Goal: Information Seeking & Learning: Learn about a topic

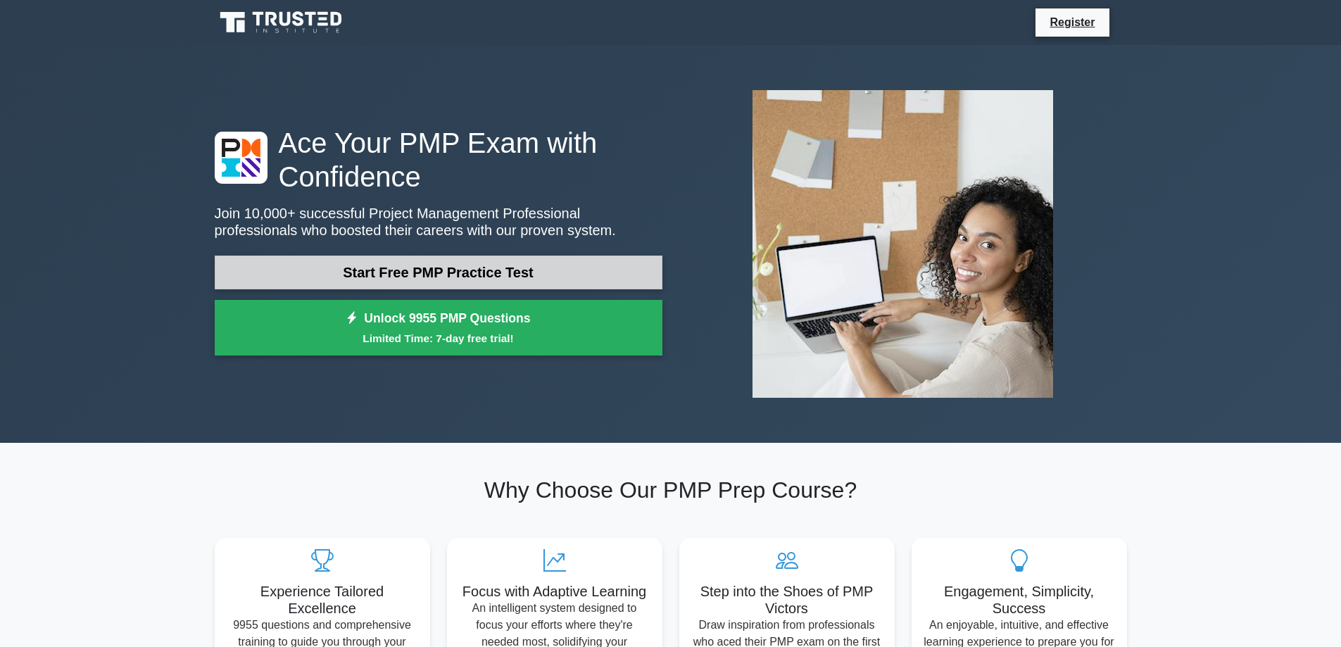
scroll to position [526, 0]
click at [538, 257] on link "Start Free PMP Practice Test" at bounding box center [439, 272] width 448 height 34
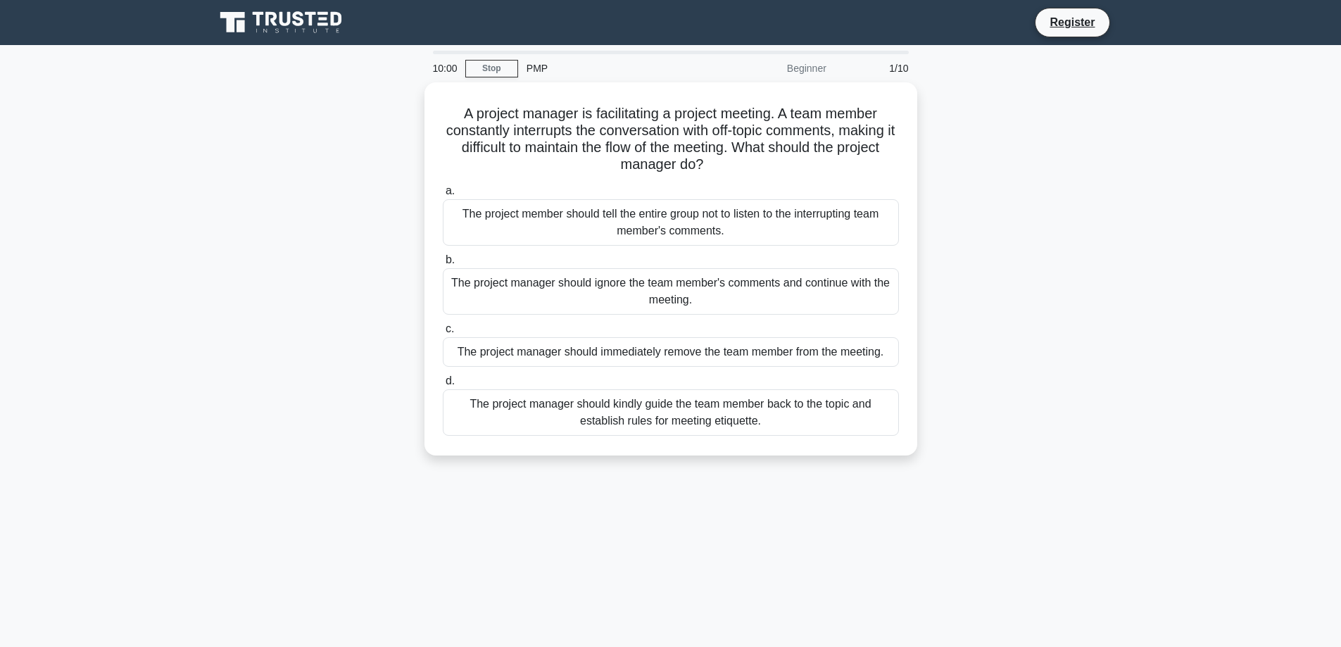
scroll to position [563, 0]
click at [805, 70] on div "Beginner" at bounding box center [772, 68] width 123 height 28
type textarea "Beginner"
click at [805, 70] on div "Beginner" at bounding box center [772, 68] width 123 height 28
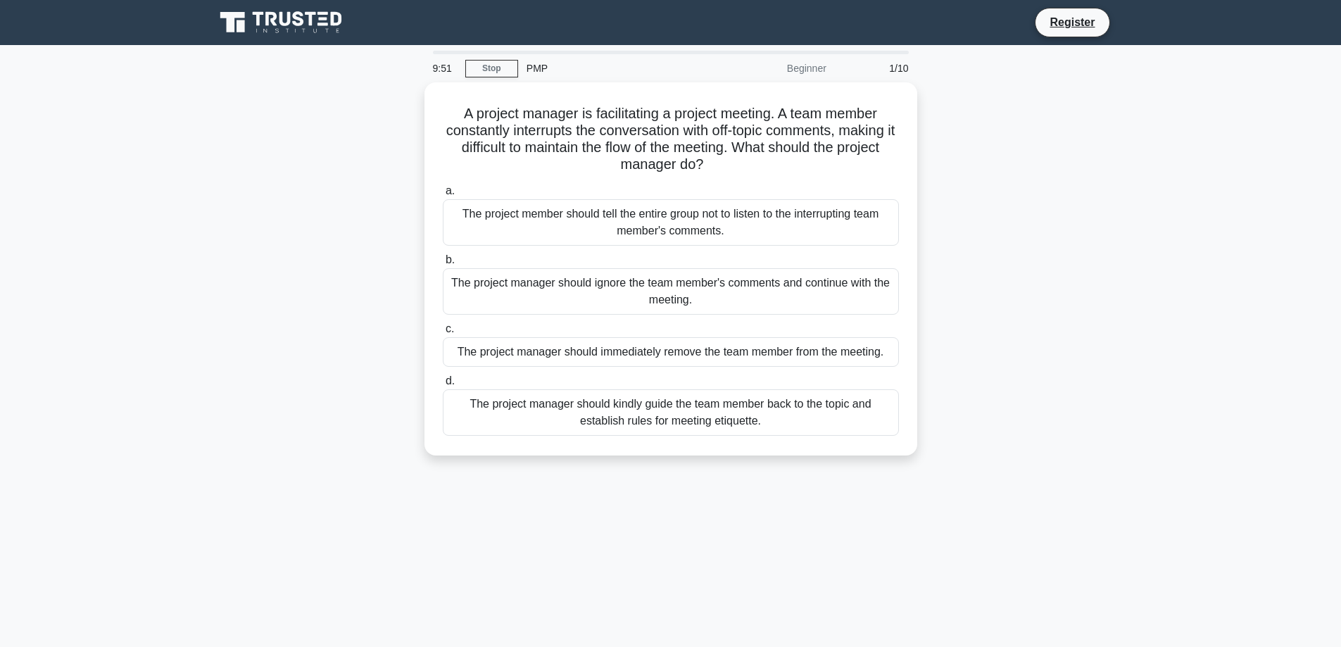
click at [967, 127] on div "A project manager is facilitating a project meeting. A team member constantly i…" at bounding box center [670, 277] width 929 height 390
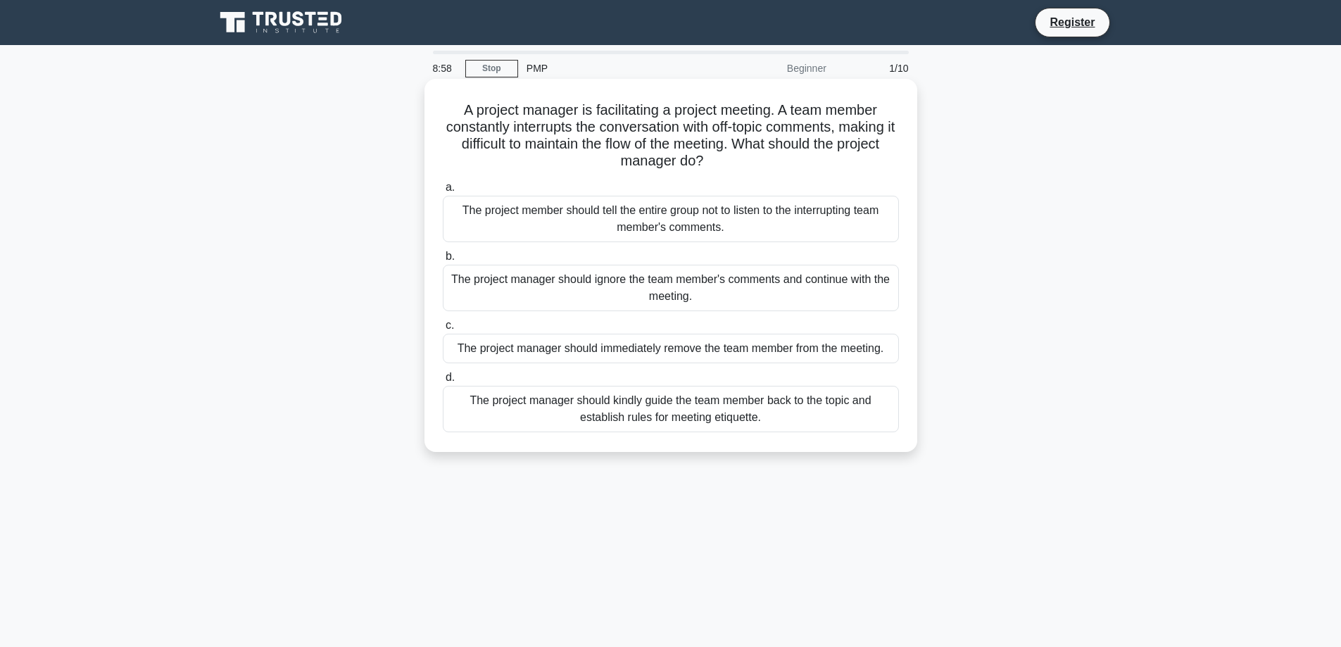
click at [548, 401] on div "The project manager should kindly guide the team member back to the topic and e…" at bounding box center [671, 409] width 456 height 46
click at [443, 382] on input "d. The project manager should kindly guide the team member back to the topic an…" at bounding box center [443, 377] width 0 height 9
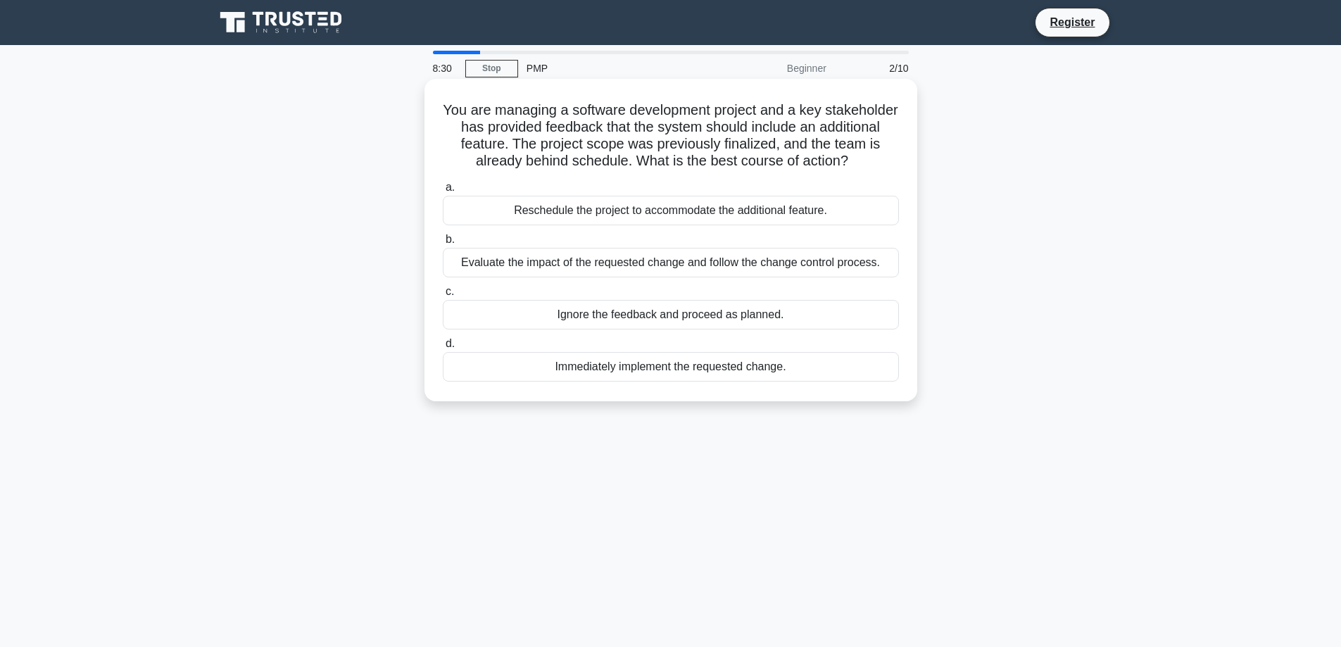
click at [664, 267] on div "Evaluate the impact of the requested change and follow the change control proce…" at bounding box center [671, 263] width 456 height 30
click at [443, 244] on input "b. Evaluate the impact of the requested change and follow the change control pr…" at bounding box center [443, 239] width 0 height 9
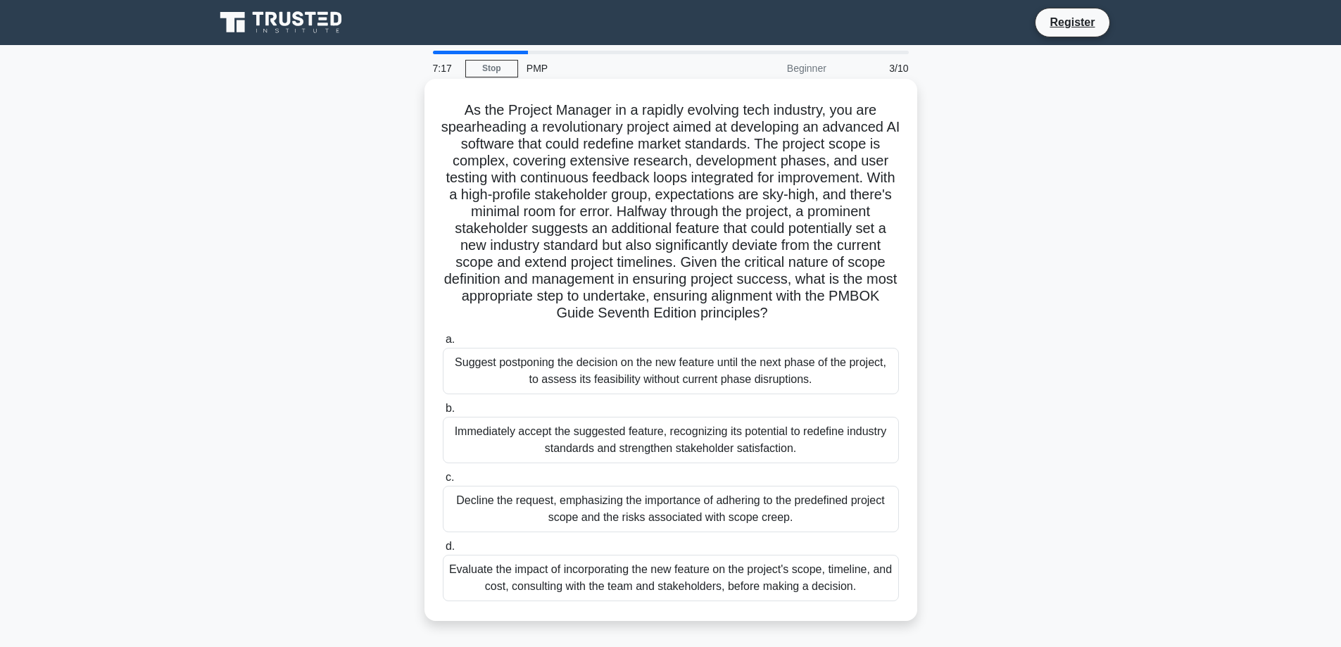
click at [645, 587] on div "Evaluate the impact of incorporating the new feature on the project's scope, ti…" at bounding box center [671, 578] width 456 height 46
click at [443, 551] on input "d. Evaluate the impact of incorporating the new feature on the project's scope,…" at bounding box center [443, 546] width 0 height 9
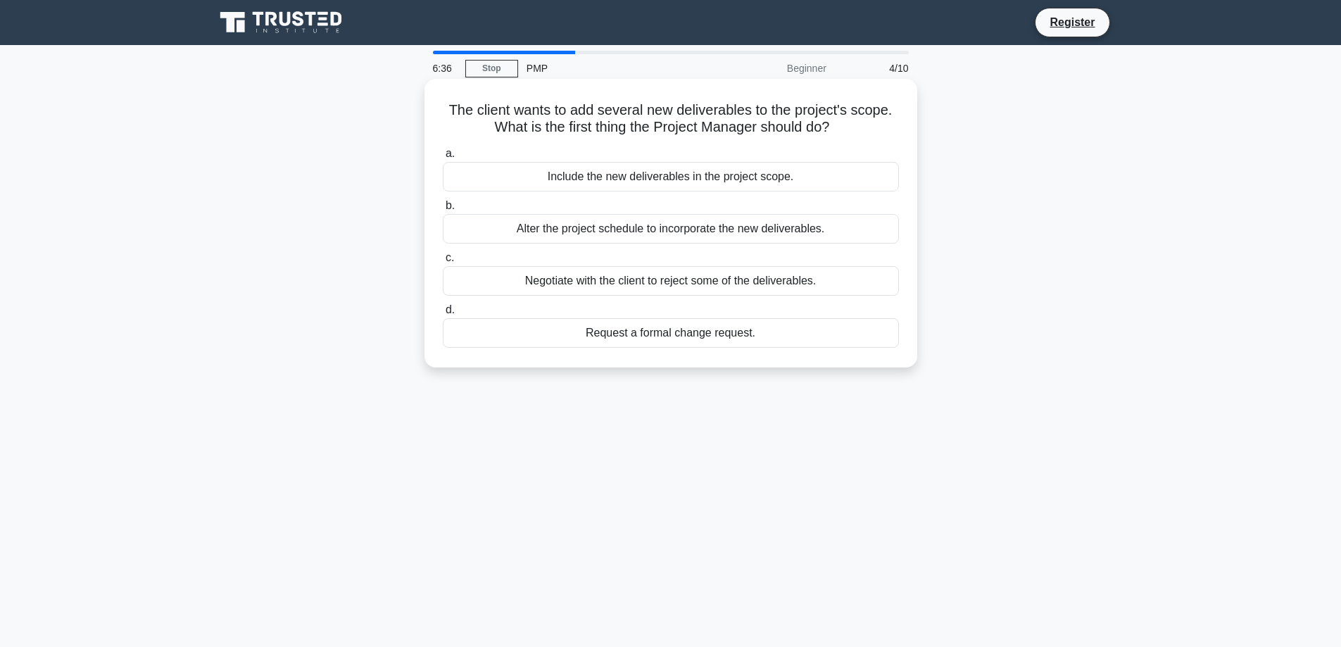
click at [711, 281] on div "Negotiate with the client to reject some of the deliverables." at bounding box center [671, 281] width 456 height 30
click at [443, 262] on input "c. Negotiate with the client to reject some of the deliverables." at bounding box center [443, 257] width 0 height 9
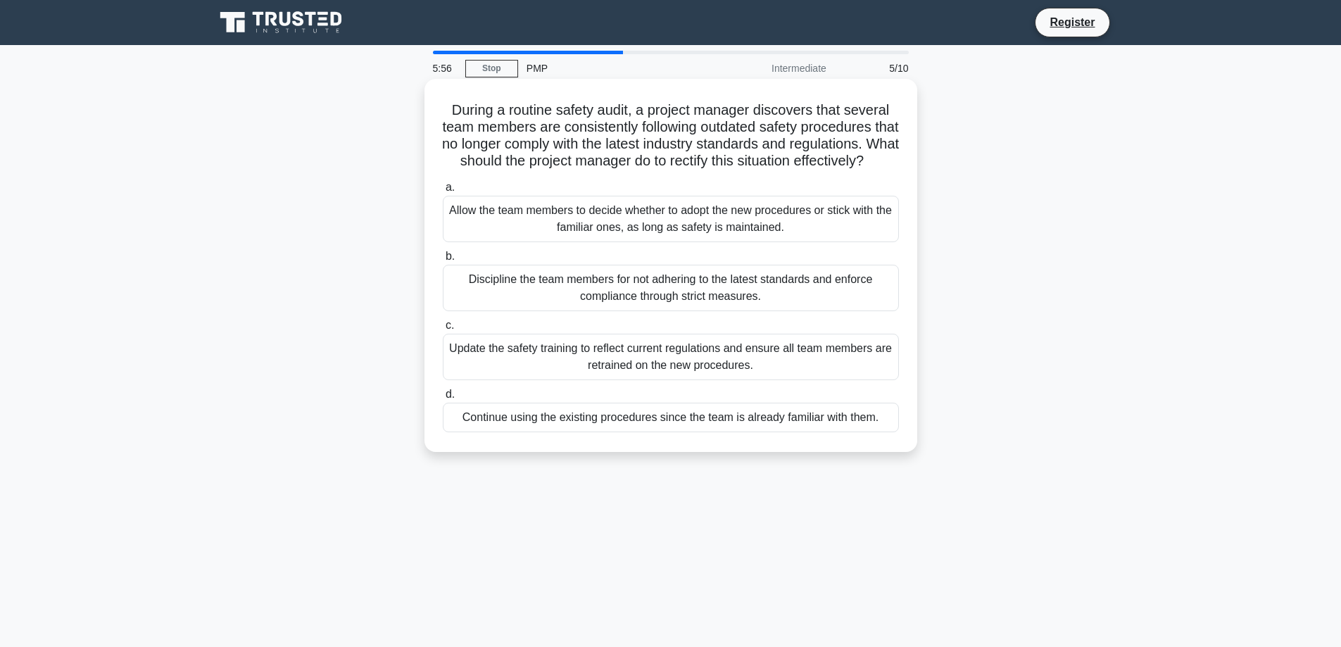
click at [704, 374] on div "Update the safety training to reflect current regulations and ensure all team m…" at bounding box center [671, 357] width 456 height 46
click at [443, 330] on input "c. Update the safety training to reflect current regulations and ensure all tea…" at bounding box center [443, 325] width 0 height 9
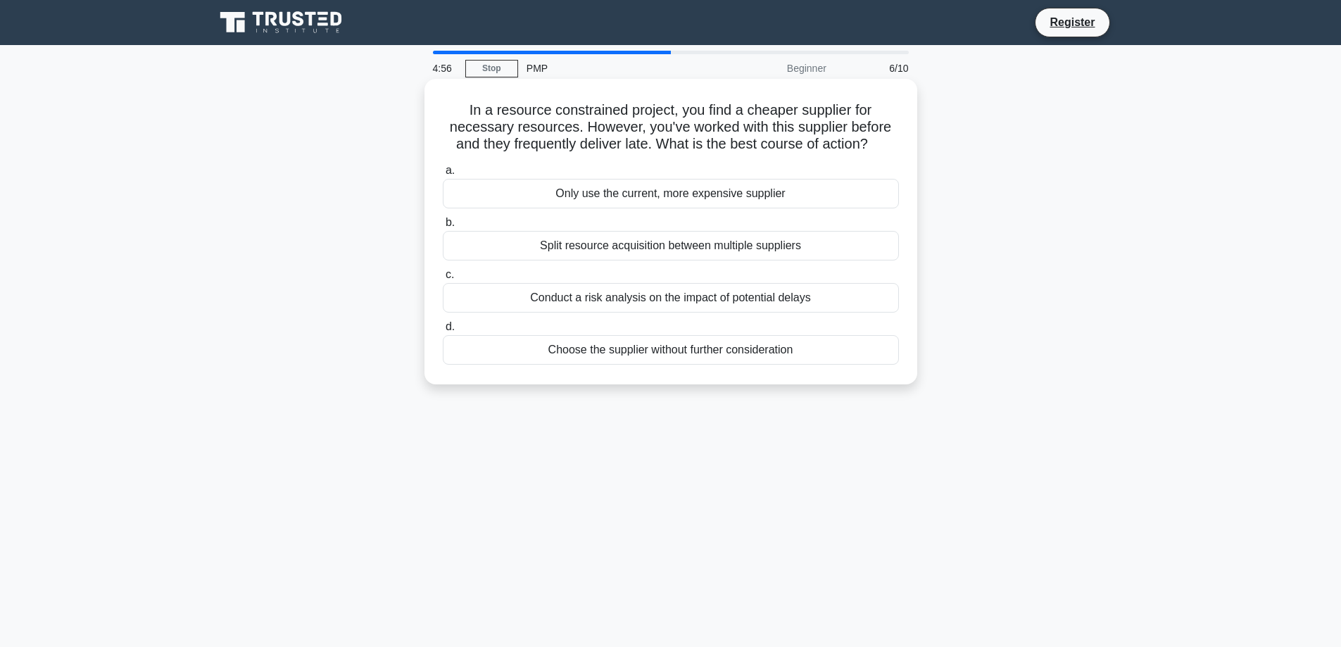
click at [685, 239] on div "Split resource acquisition between multiple suppliers" at bounding box center [671, 246] width 456 height 30
click at [443, 227] on input "b. Split resource acquisition between multiple suppliers" at bounding box center [443, 222] width 0 height 9
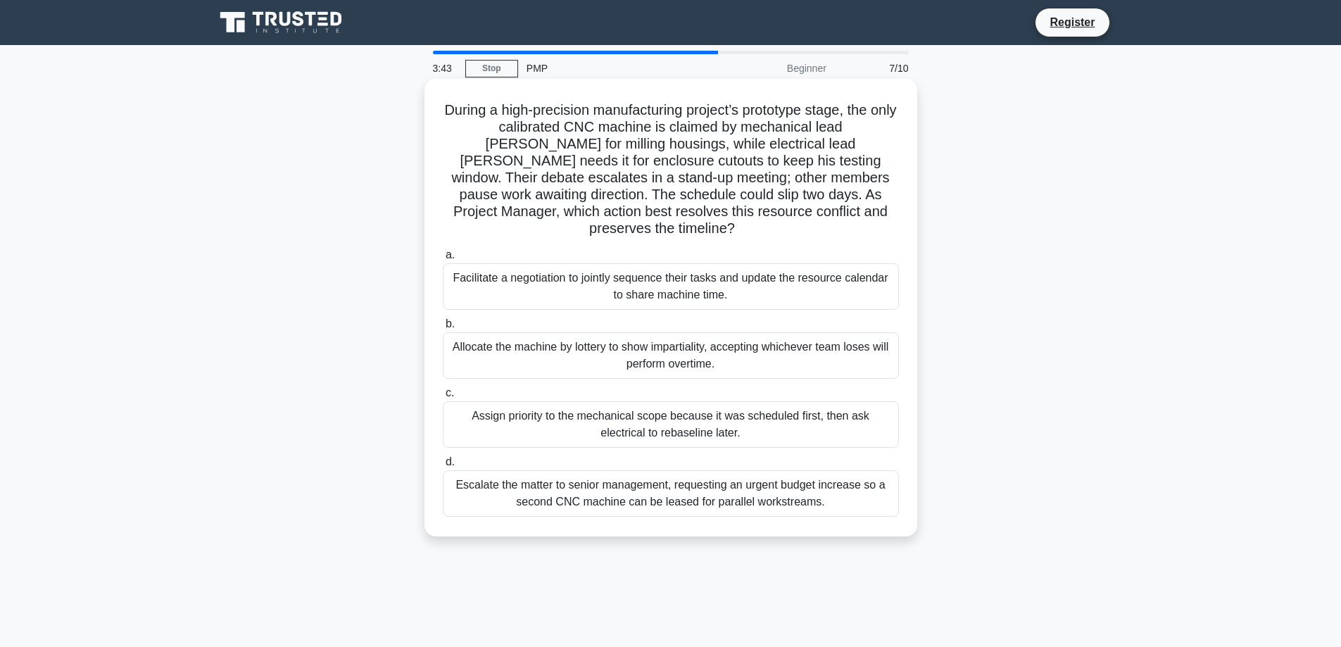
click at [791, 404] on div "Assign priority to the mechanical scope because it was scheduled first, then as…" at bounding box center [671, 424] width 456 height 46
click at [443, 398] on input "c. Assign priority to the mechanical scope because it was scheduled first, then…" at bounding box center [443, 392] width 0 height 9
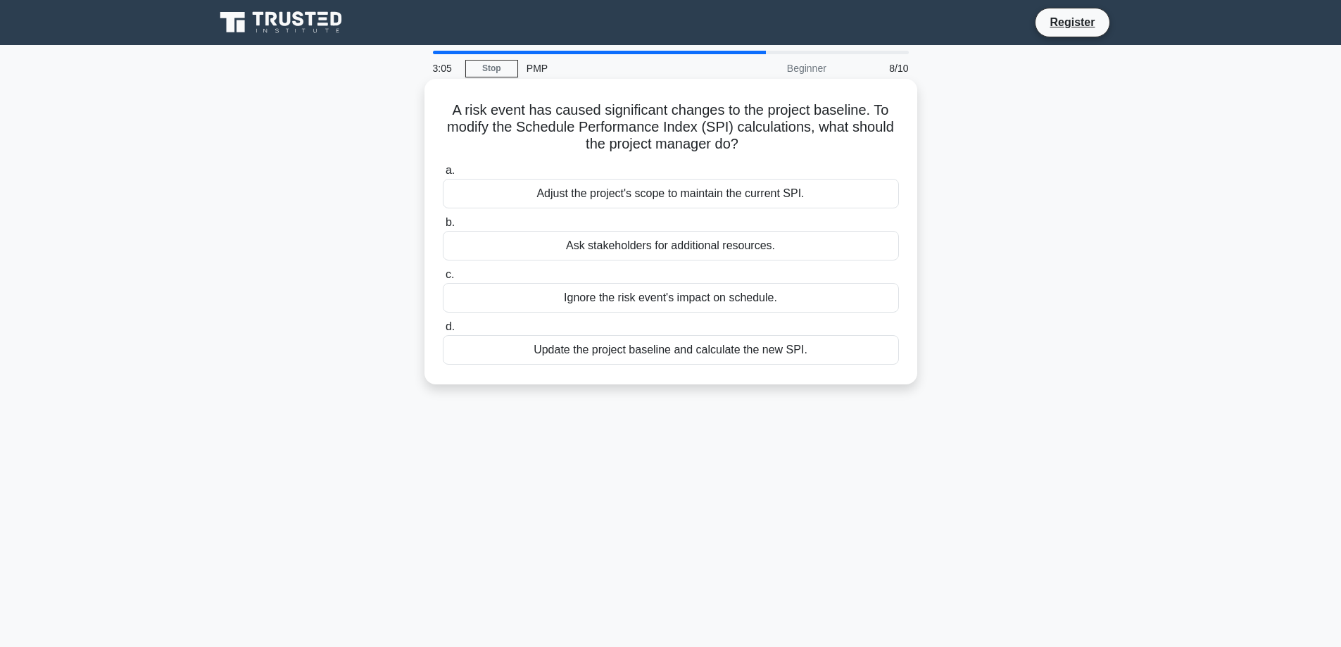
click at [773, 346] on div "Update the project baseline and calculate the new SPI." at bounding box center [671, 350] width 456 height 30
click at [443, 331] on input "d. Update the project baseline and calculate the new SPI." at bounding box center [443, 326] width 0 height 9
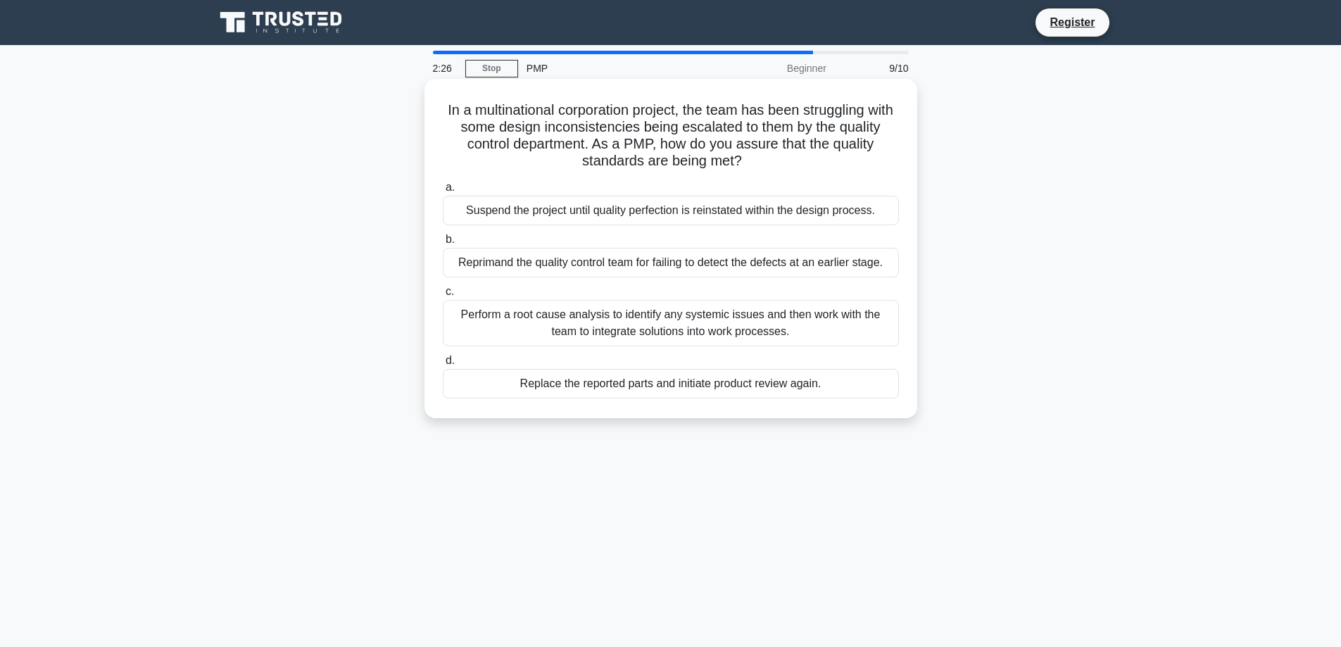
click at [803, 326] on div "Perform a root cause analysis to identify any systemic issues and then work wit…" at bounding box center [671, 323] width 456 height 46
click at [443, 296] on input "c. Perform a root cause analysis to identify any systemic issues and then work …" at bounding box center [443, 291] width 0 height 9
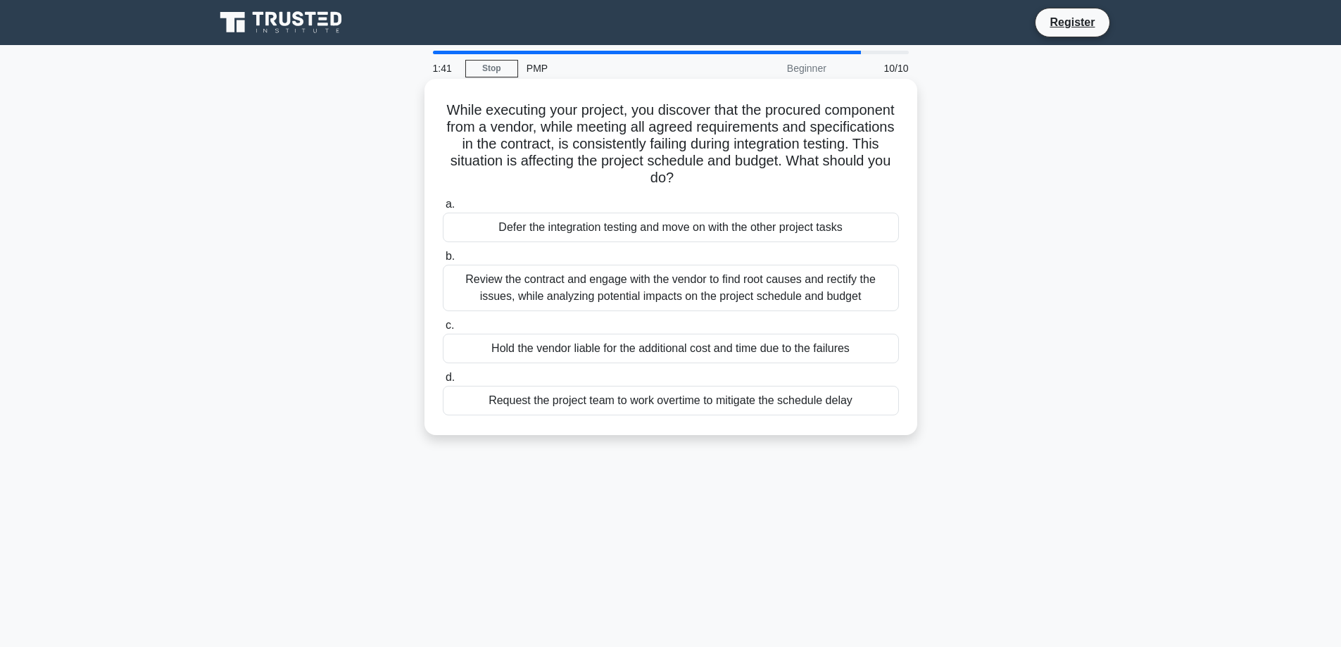
click at [687, 282] on div "Review the contract and engage with the vendor to find root causes and rectify …" at bounding box center [671, 288] width 456 height 46
click at [443, 261] on input "b. Review the contract and engage with the vendor to find root causes and recti…" at bounding box center [443, 256] width 0 height 9
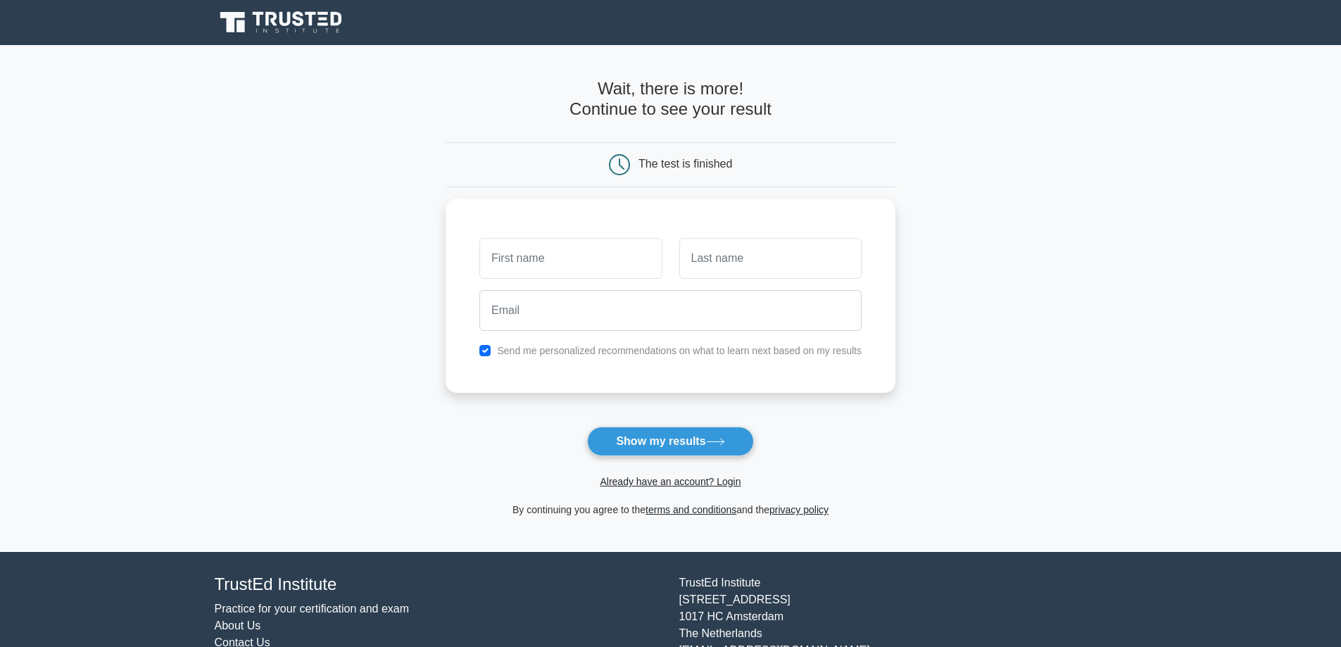
scroll to position [563, 0]
click at [586, 259] on input "text" at bounding box center [570, 254] width 182 height 41
type input "[PERSON_NAME]"
click at [730, 251] on input "text" at bounding box center [770, 254] width 182 height 41
type input "mosad"
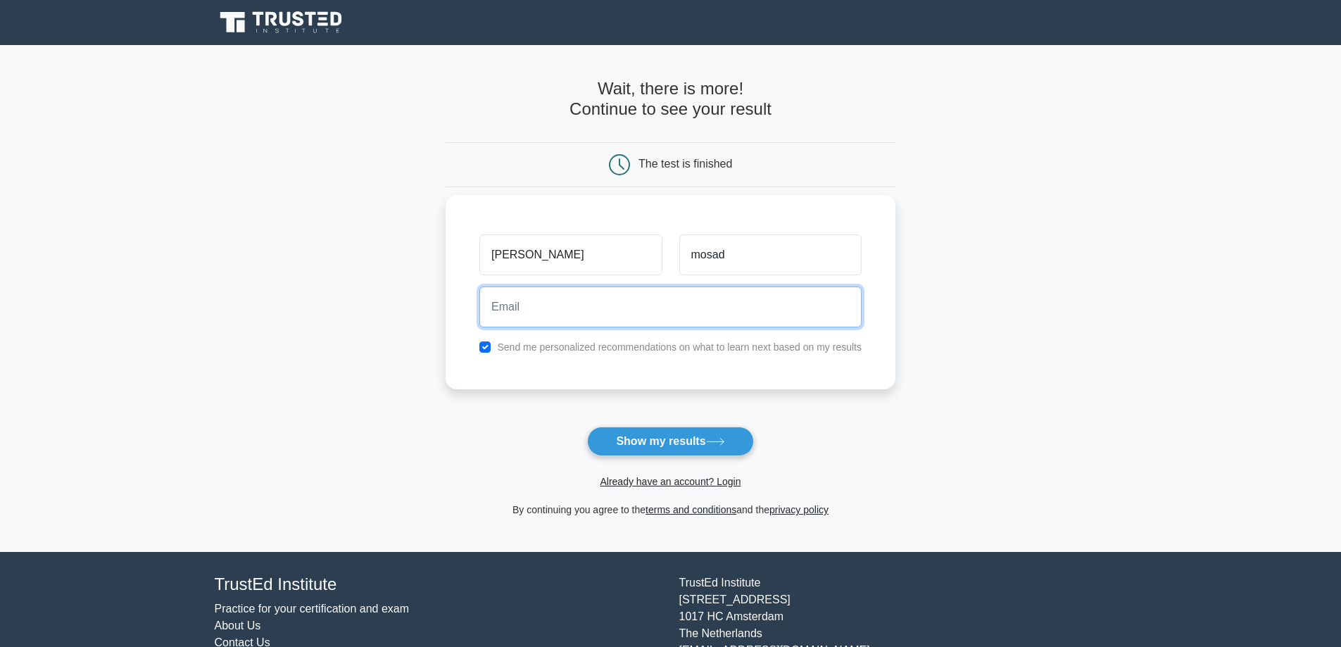
click at [593, 304] on input "email" at bounding box center [670, 306] width 382 height 41
drag, startPoint x: 596, startPoint y: 311, endPoint x: 621, endPoint y: 312, distance: 25.4
click at [621, 312] on input "[EMAIL_ADDRESS][DOMAIN_NAME]" at bounding box center [670, 306] width 382 height 41
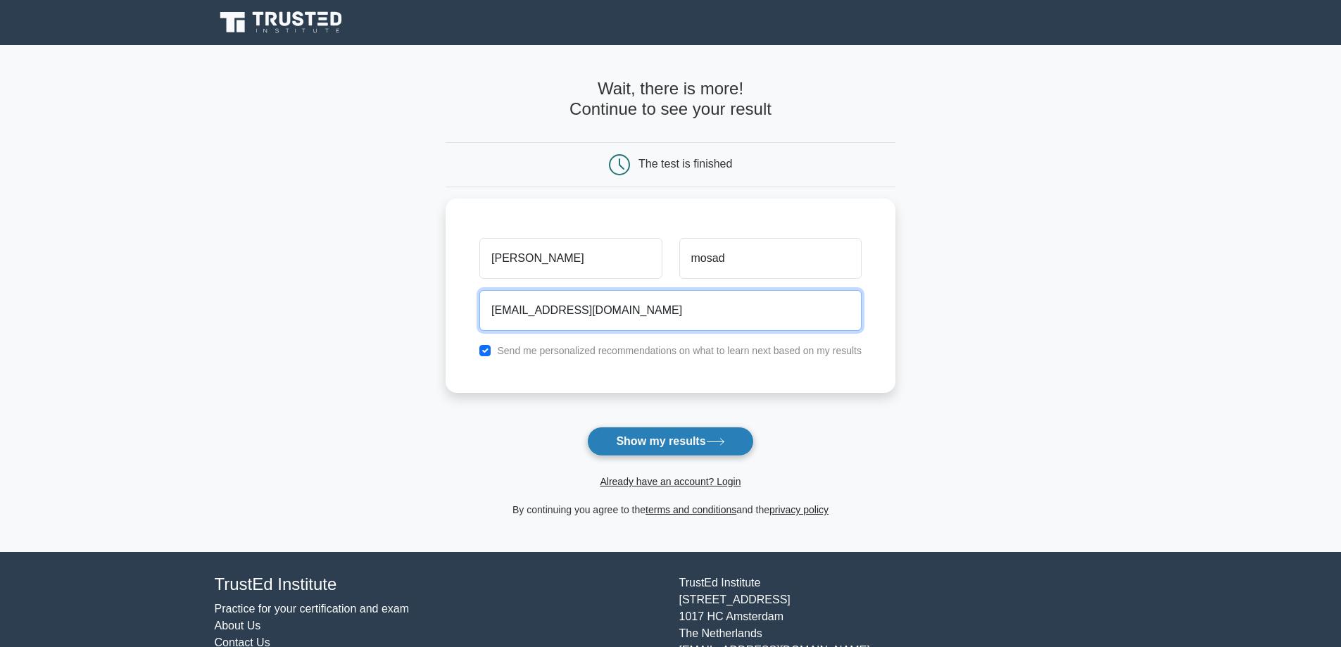
type input "[EMAIL_ADDRESS][DOMAIN_NAME]"
click at [696, 440] on button "Show my results" at bounding box center [670, 441] width 166 height 30
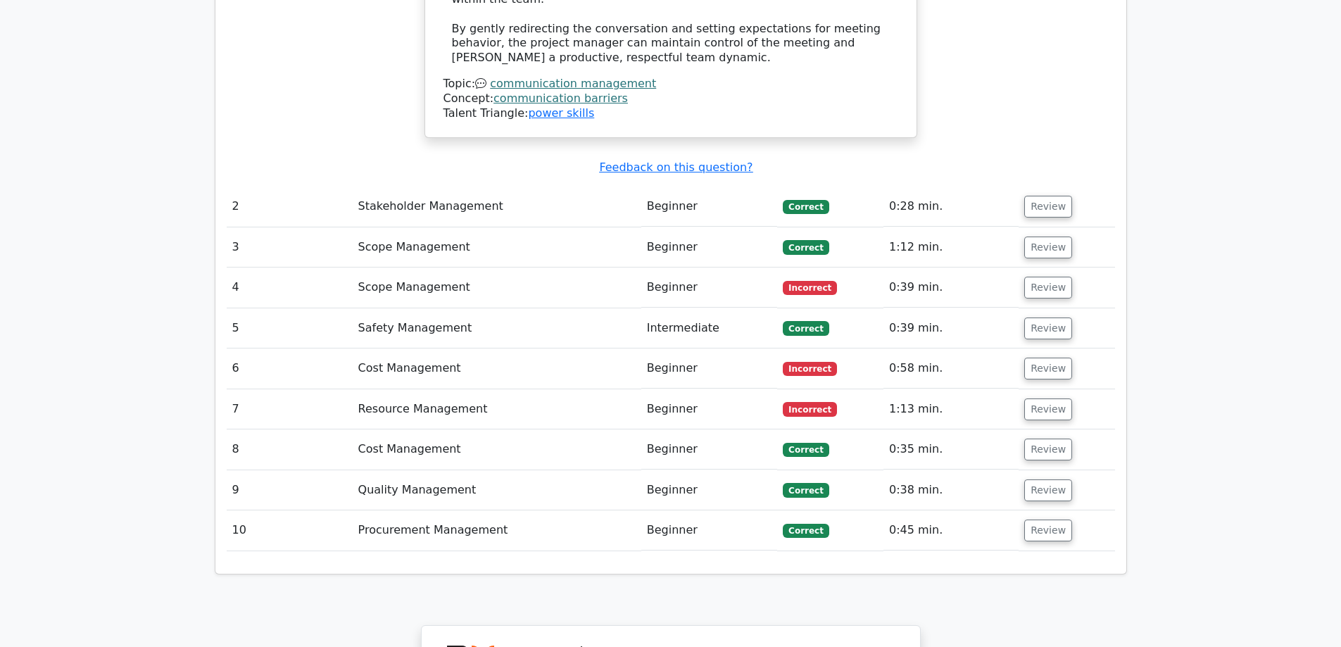
scroll to position [1900, 0]
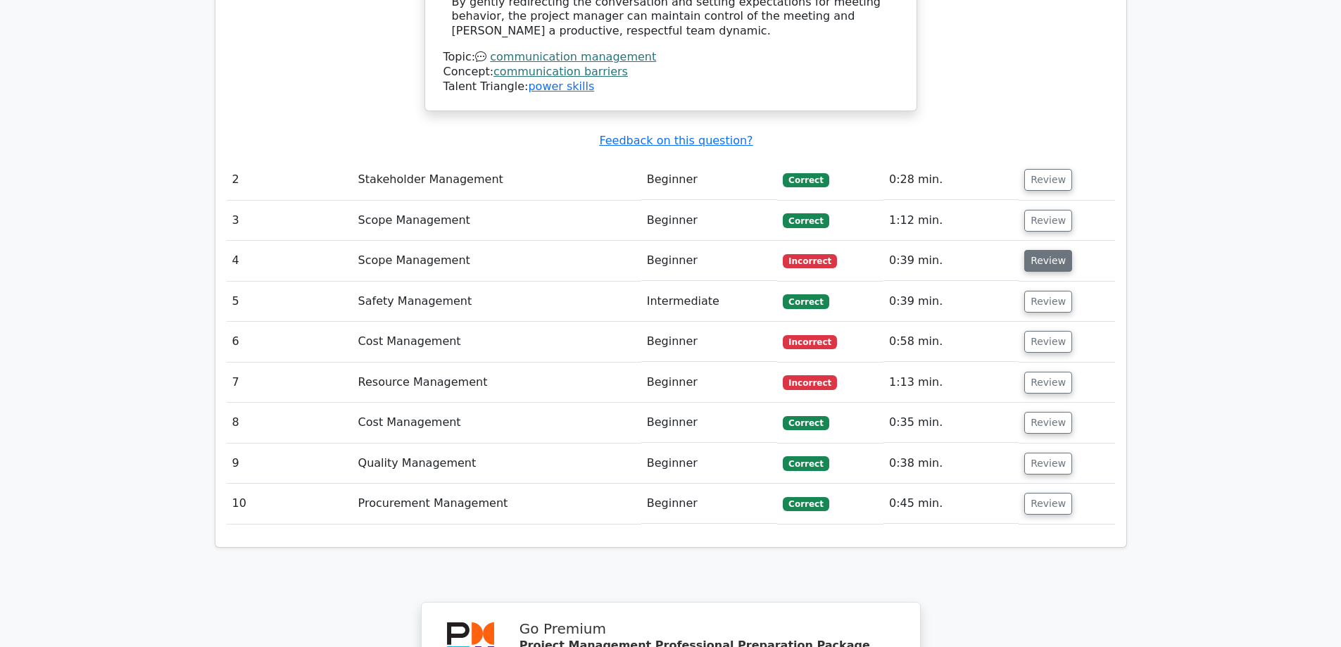
click at [1049, 250] on button "Review" at bounding box center [1048, 261] width 48 height 22
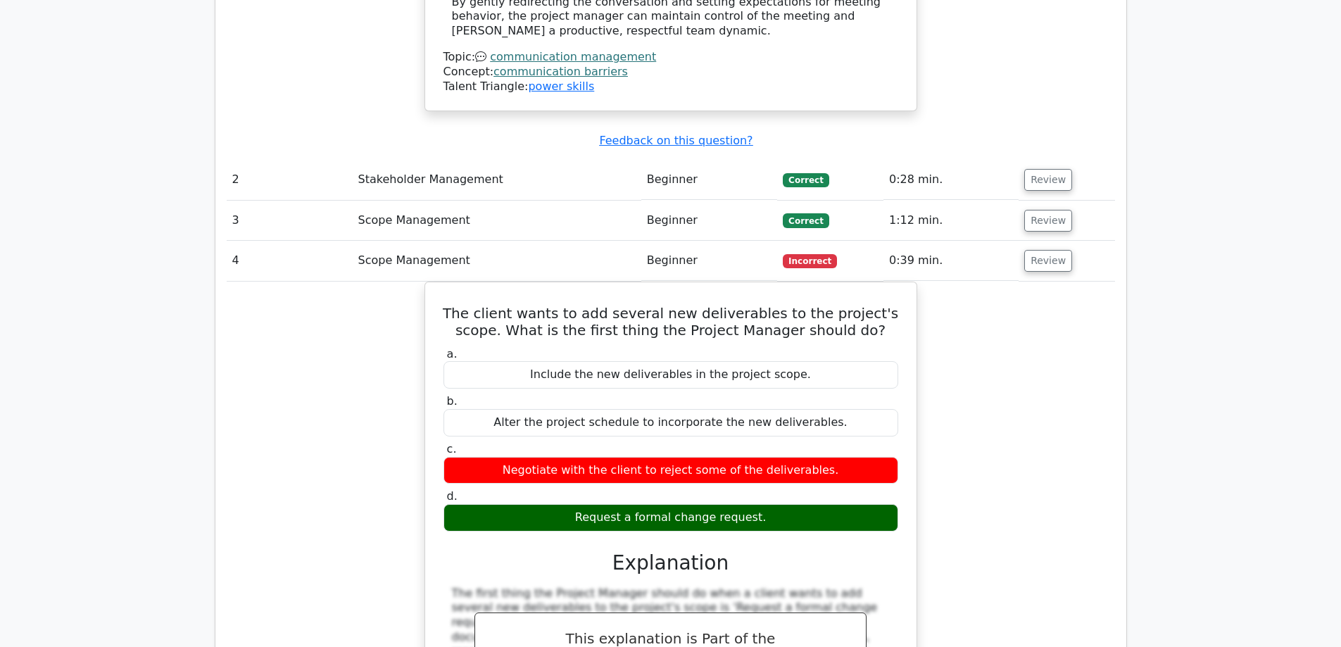
click at [1074, 293] on div "The client wants to add several new deliverables to the project's scope. What i…" at bounding box center [671, 581] width 888 height 600
click at [688, 241] on td "Beginner" at bounding box center [709, 261] width 137 height 40
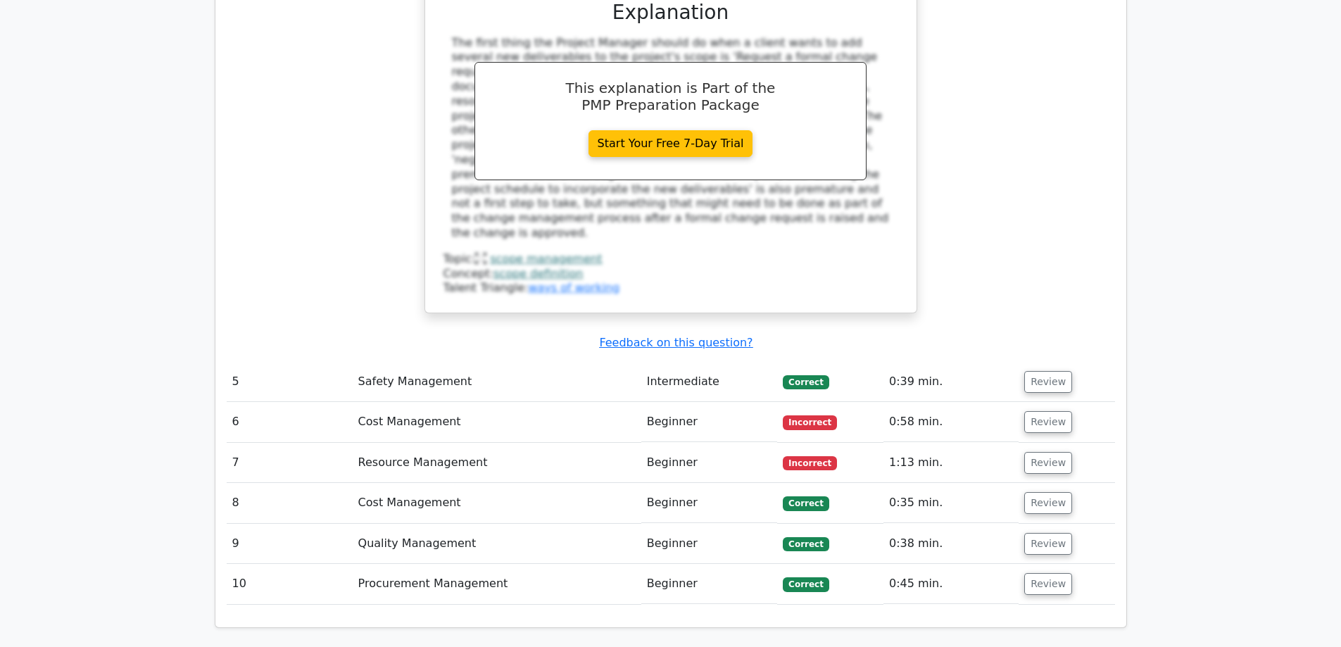
scroll to position [2463, 0]
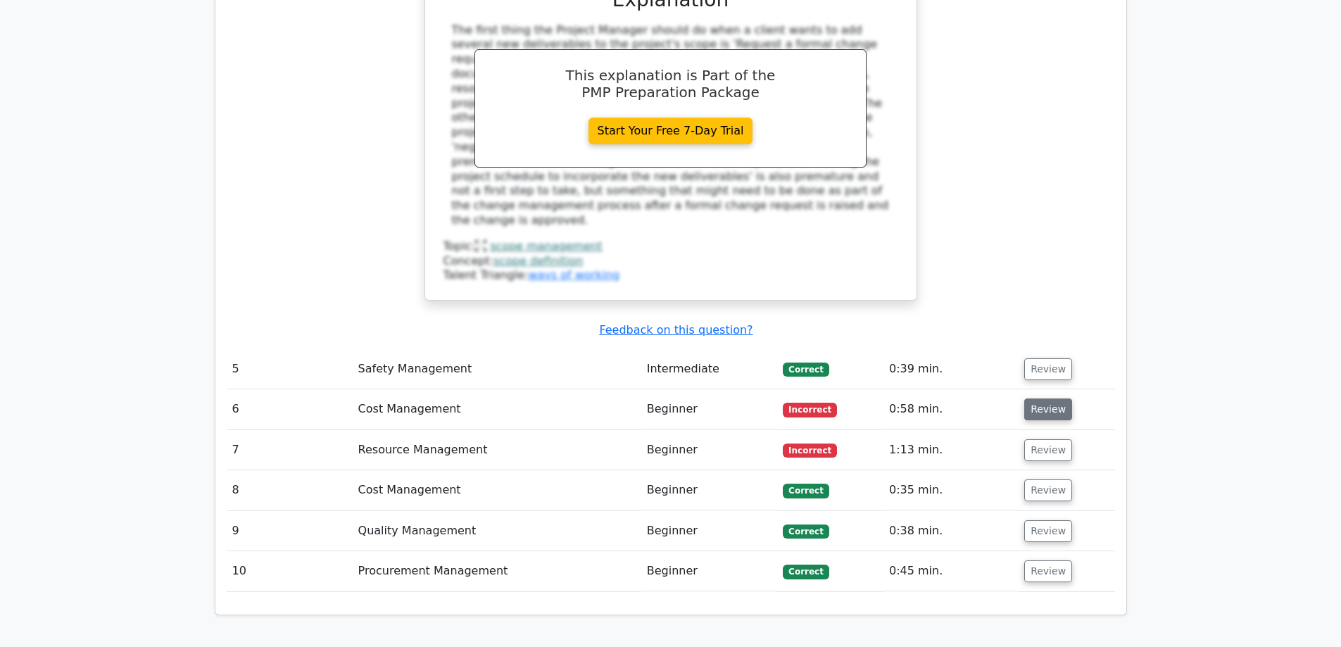
click at [1048, 398] on button "Review" at bounding box center [1048, 409] width 48 height 22
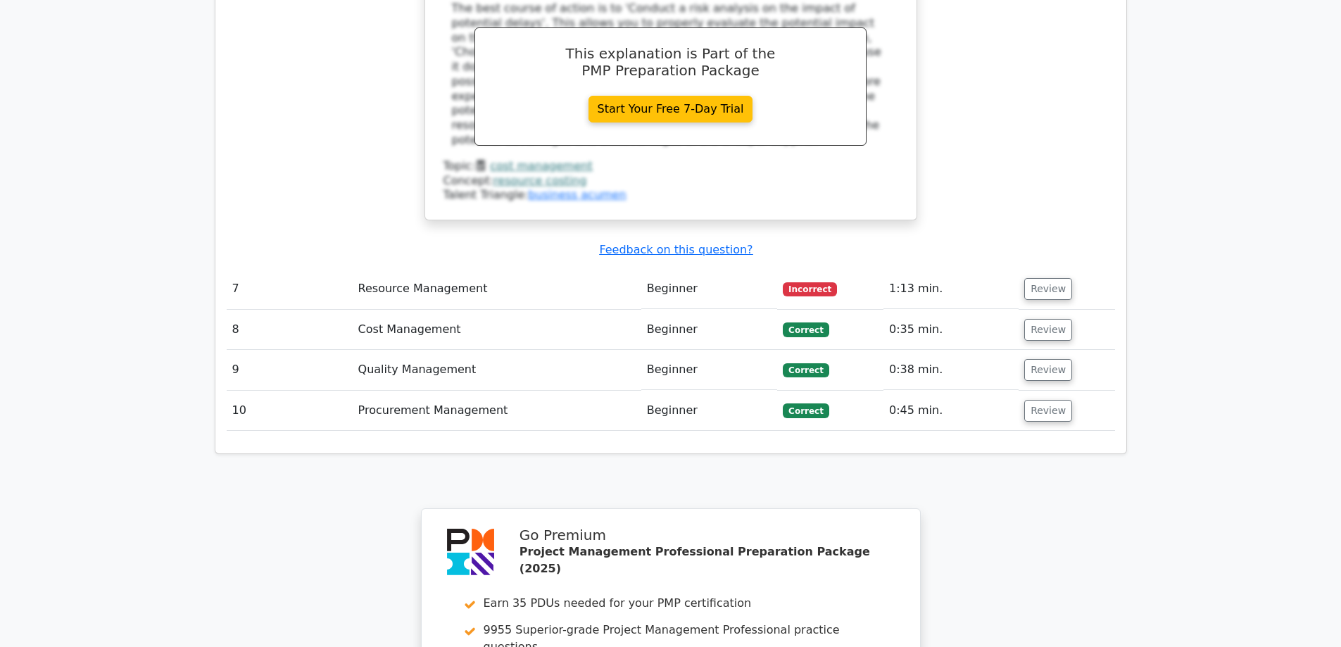
scroll to position [3237, 0]
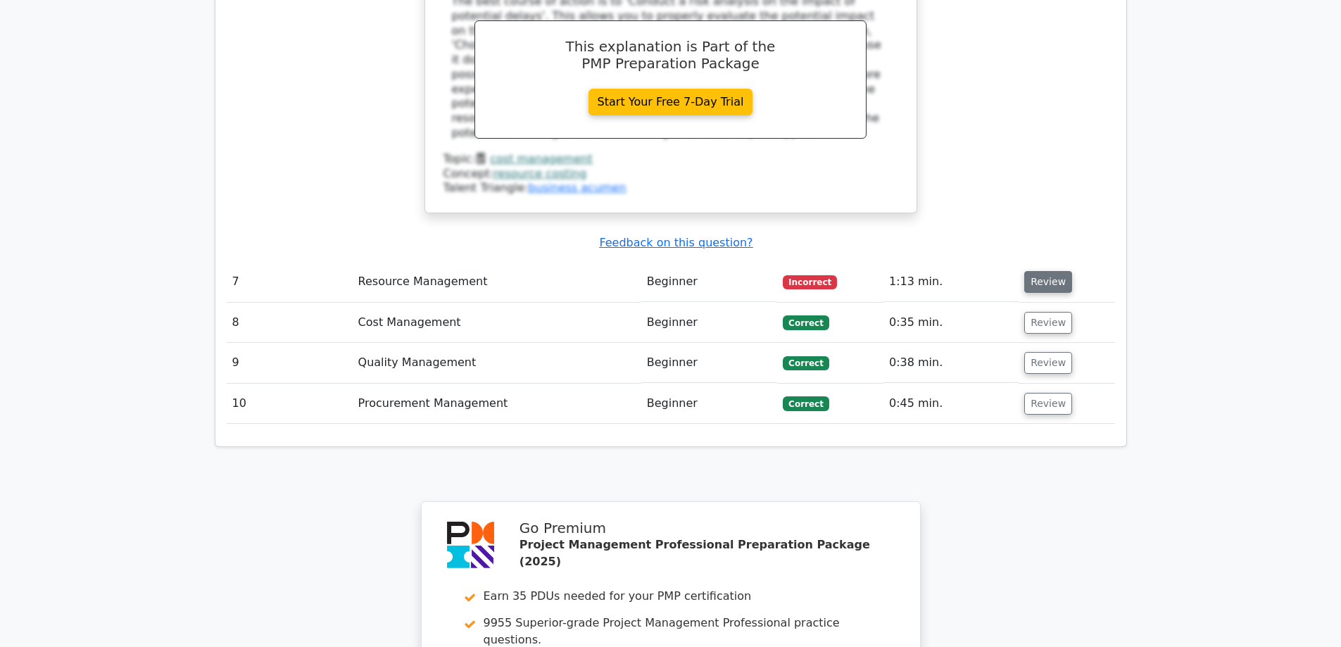
click at [1039, 271] on button "Review" at bounding box center [1048, 282] width 48 height 22
